Goal: Information Seeking & Learning: Learn about a topic

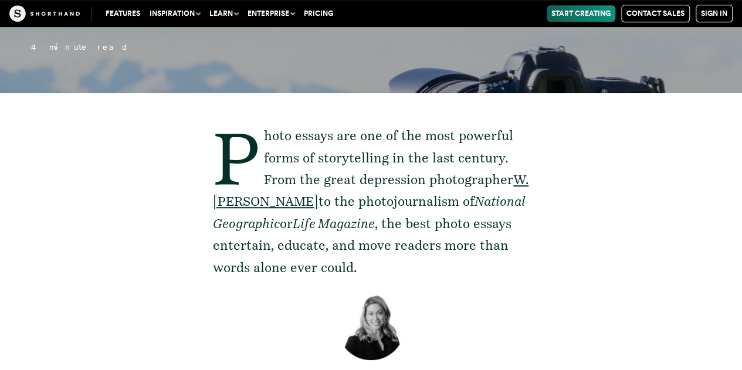
scroll to position [275, 0]
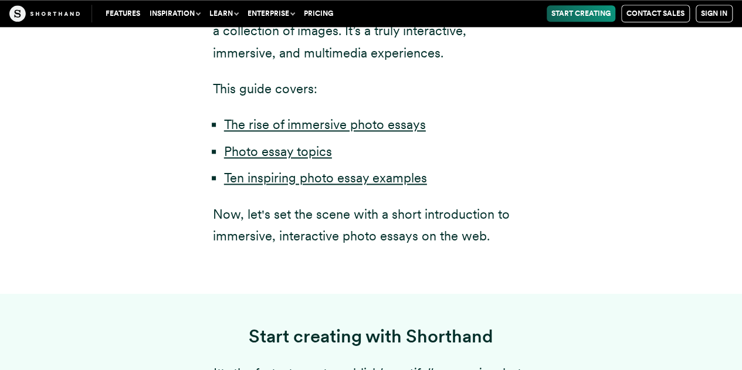
scroll to position [749, 0]
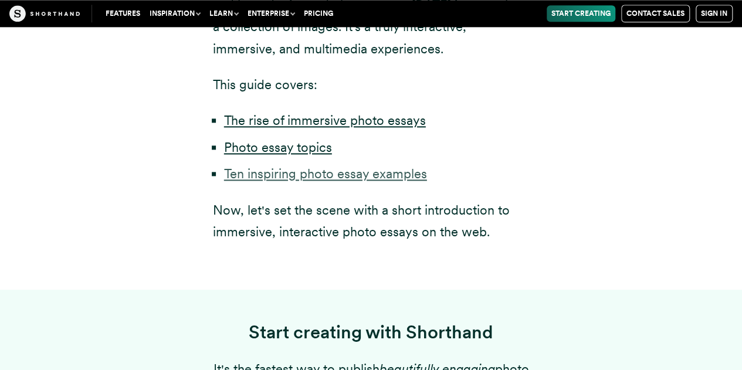
click at [405, 169] on link "Ten inspiring photo essay examples" at bounding box center [325, 173] width 203 height 15
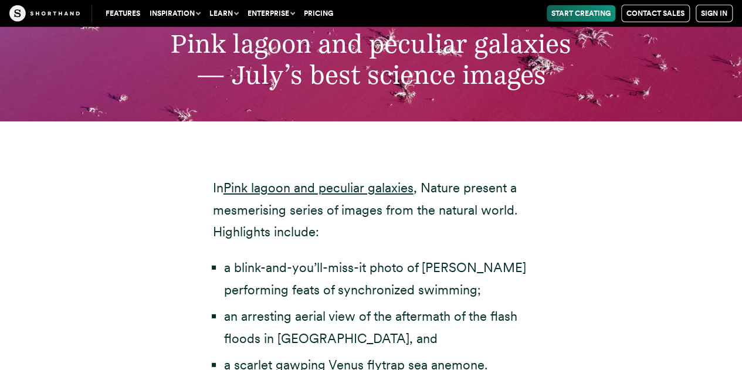
scroll to position [3827, 0]
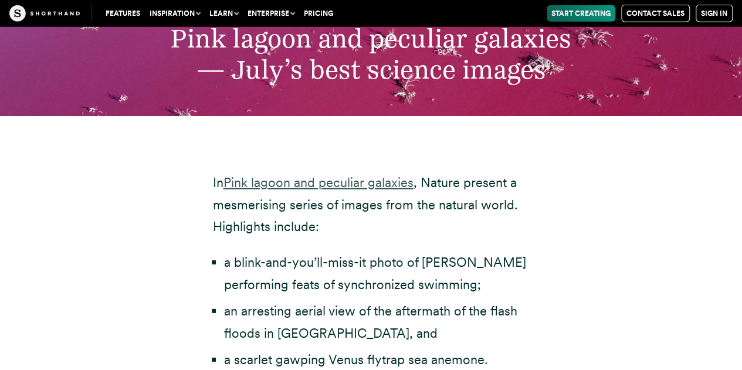
click at [312, 175] on link "Pink lagoon and peculiar galaxies" at bounding box center [318, 182] width 190 height 15
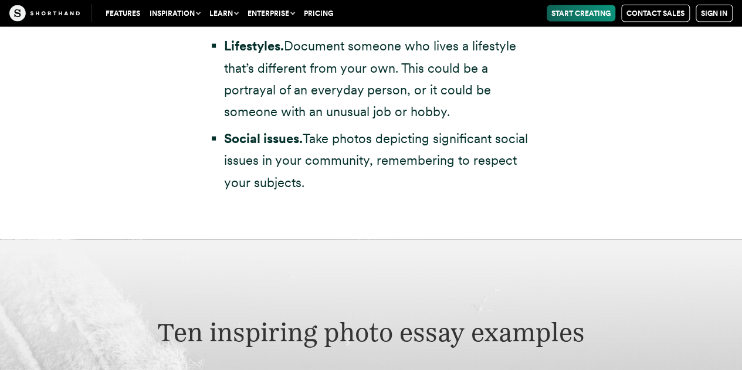
scroll to position [3380, 0]
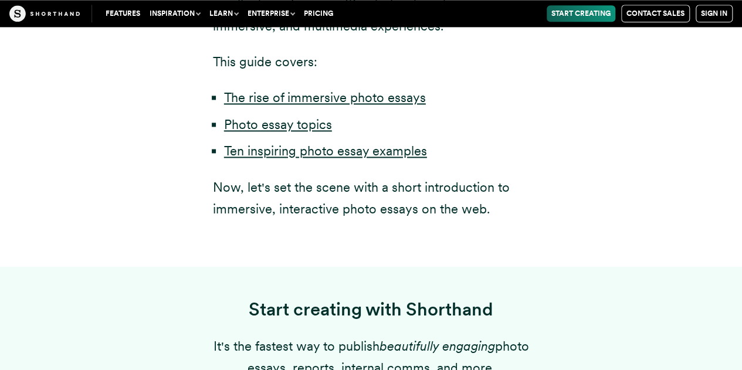
scroll to position [749, 0]
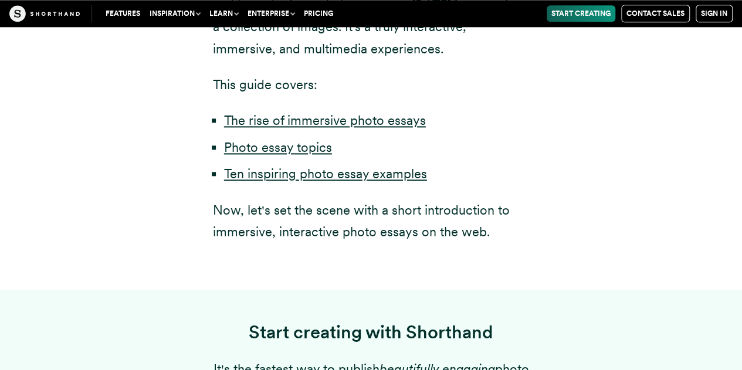
click at [246, 165] on li "Ten inspiring photo essay examples" at bounding box center [377, 174] width 306 height 22
click at [247, 174] on link "Ten inspiring photo essay examples" at bounding box center [325, 173] width 203 height 15
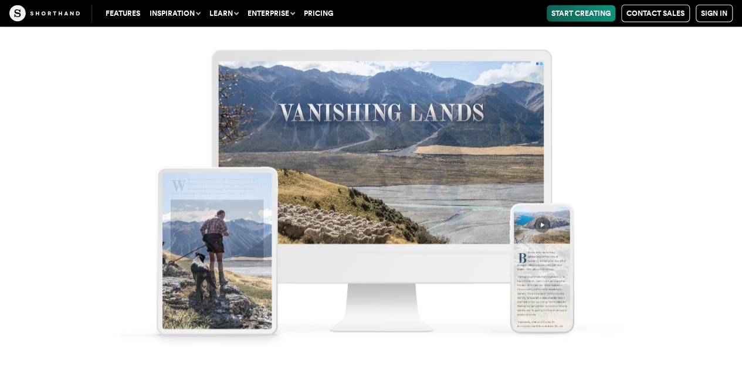
scroll to position [5846, 0]
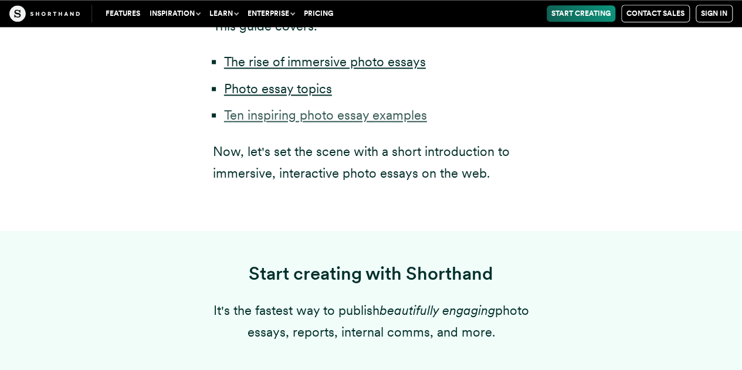
scroll to position [749, 0]
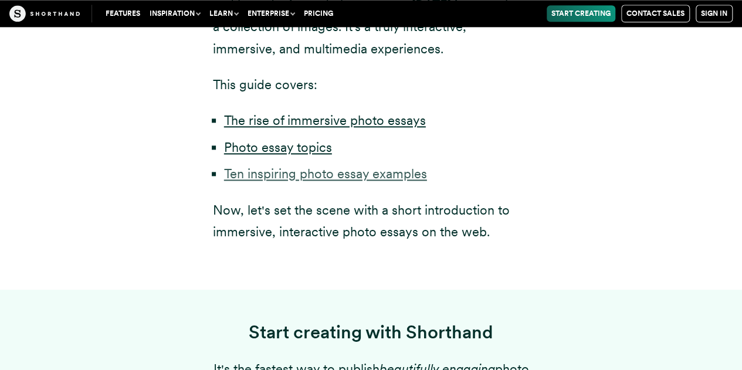
click at [296, 181] on link "Ten inspiring photo essay examples" at bounding box center [325, 173] width 203 height 15
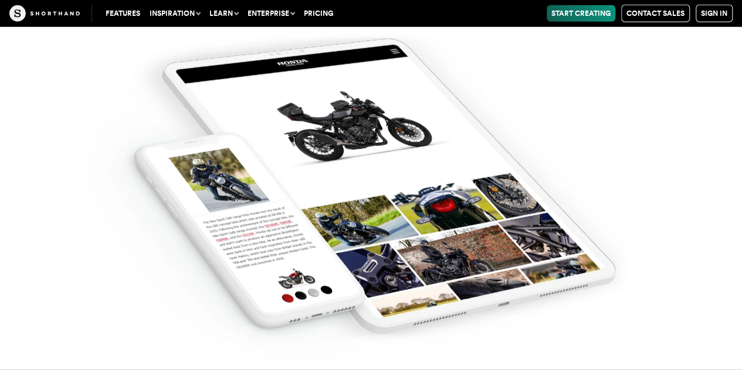
scroll to position [10598, 0]
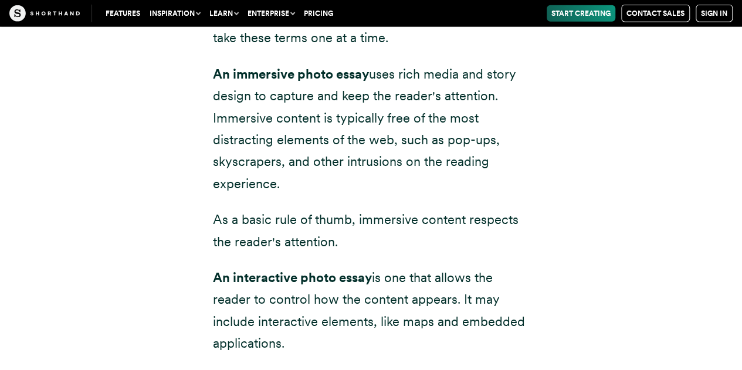
scroll to position [1439, 0]
